Goal: Task Accomplishment & Management: Complete application form

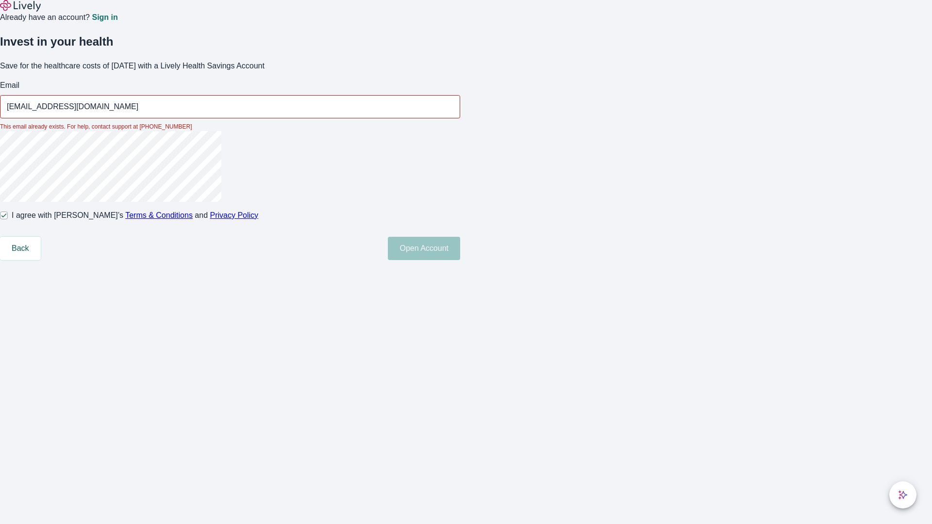
type input "[EMAIL_ADDRESS][DOMAIN_NAME]"
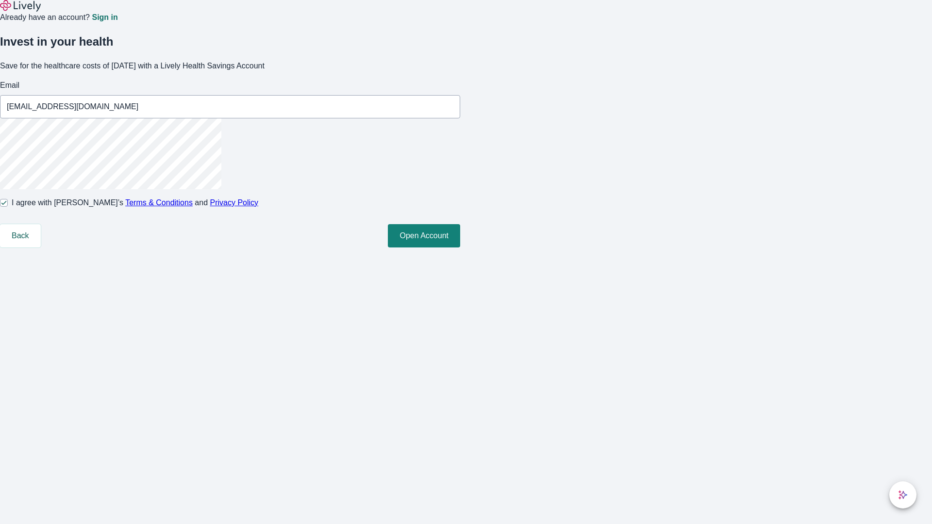
click at [8, 207] on input "I agree with Lively’s Terms & Conditions and Privacy Policy" at bounding box center [4, 203] width 8 height 8
checkbox input "false"
type input "[EMAIL_ADDRESS][DOMAIN_NAME]"
click at [8, 207] on input "I agree with Lively’s Terms & Conditions and Privacy Policy" at bounding box center [4, 203] width 8 height 8
checkbox input "true"
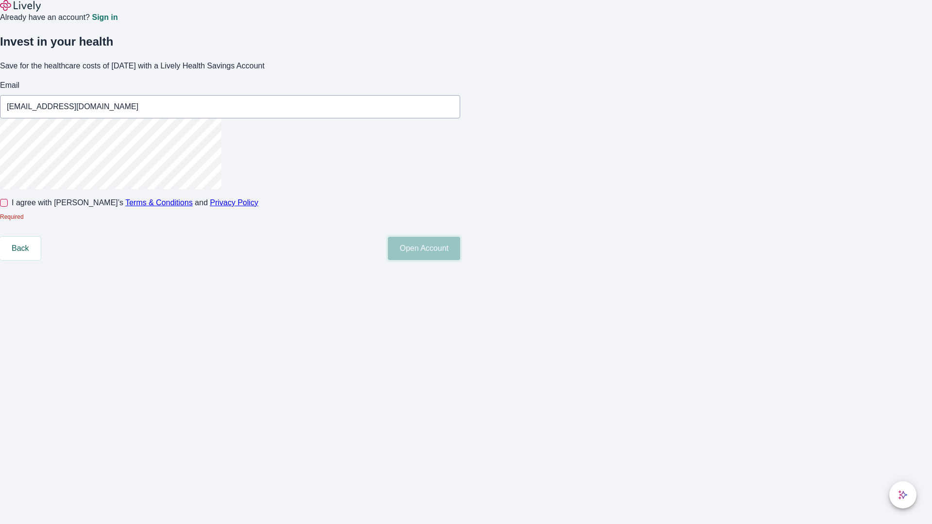
click at [460, 260] on button "Open Account" at bounding box center [424, 248] width 72 height 23
